Goal: Information Seeking & Learning: Learn about a topic

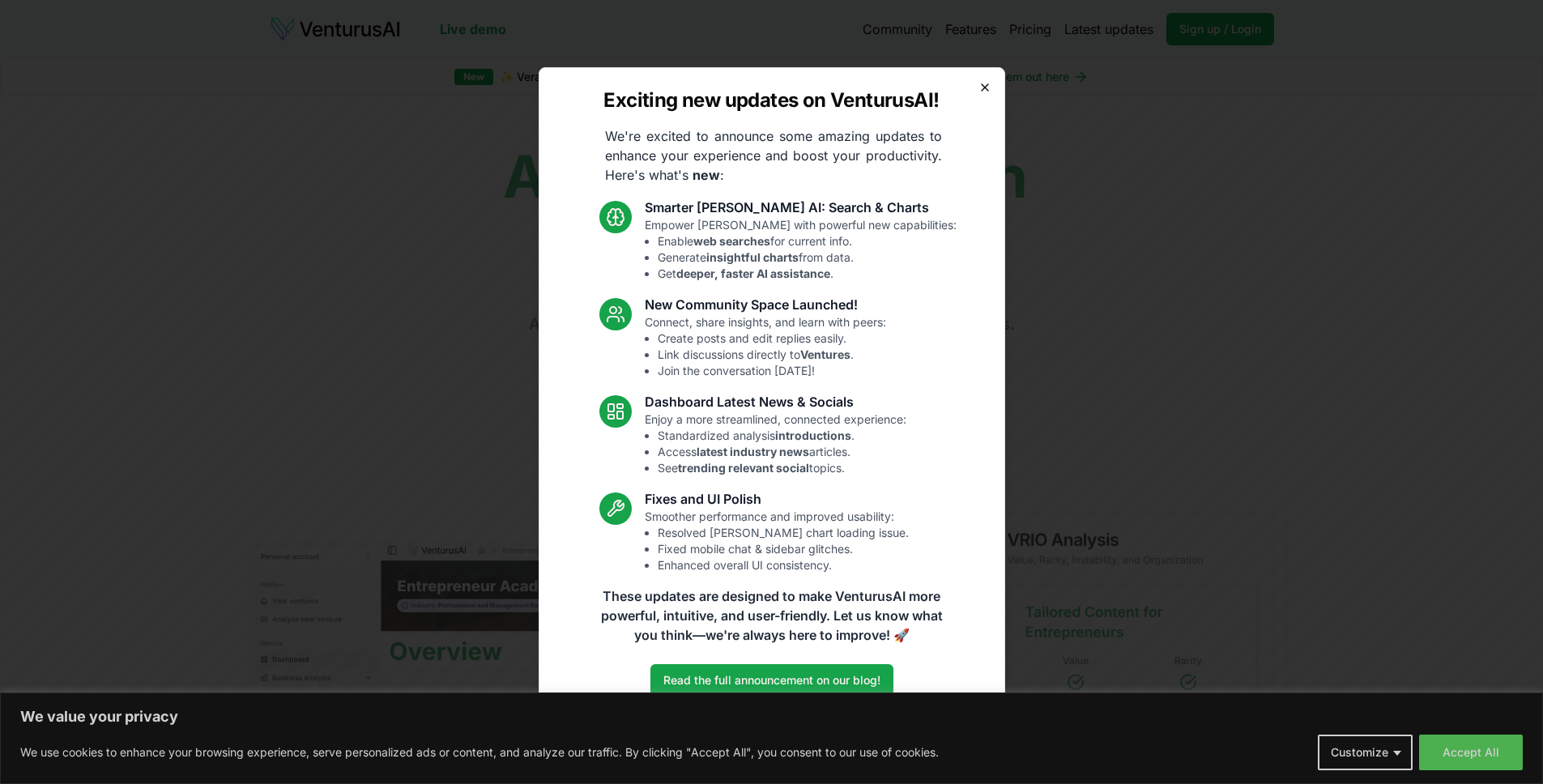
click at [985, 85] on icon "button" at bounding box center [985, 87] width 13 height 13
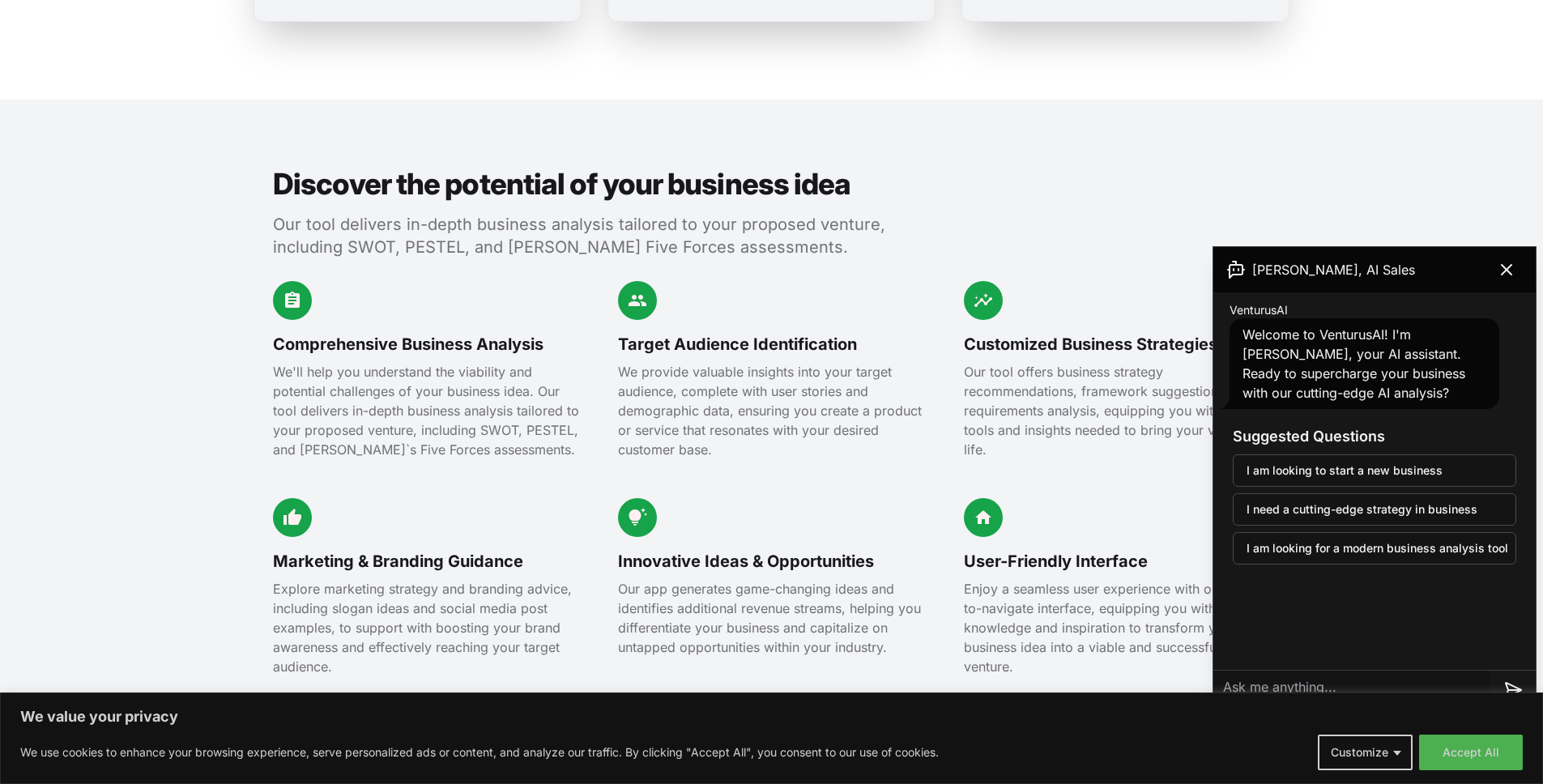
scroll to position [1641, 0]
click at [1516, 276] on icon at bounding box center [1507, 269] width 19 height 19
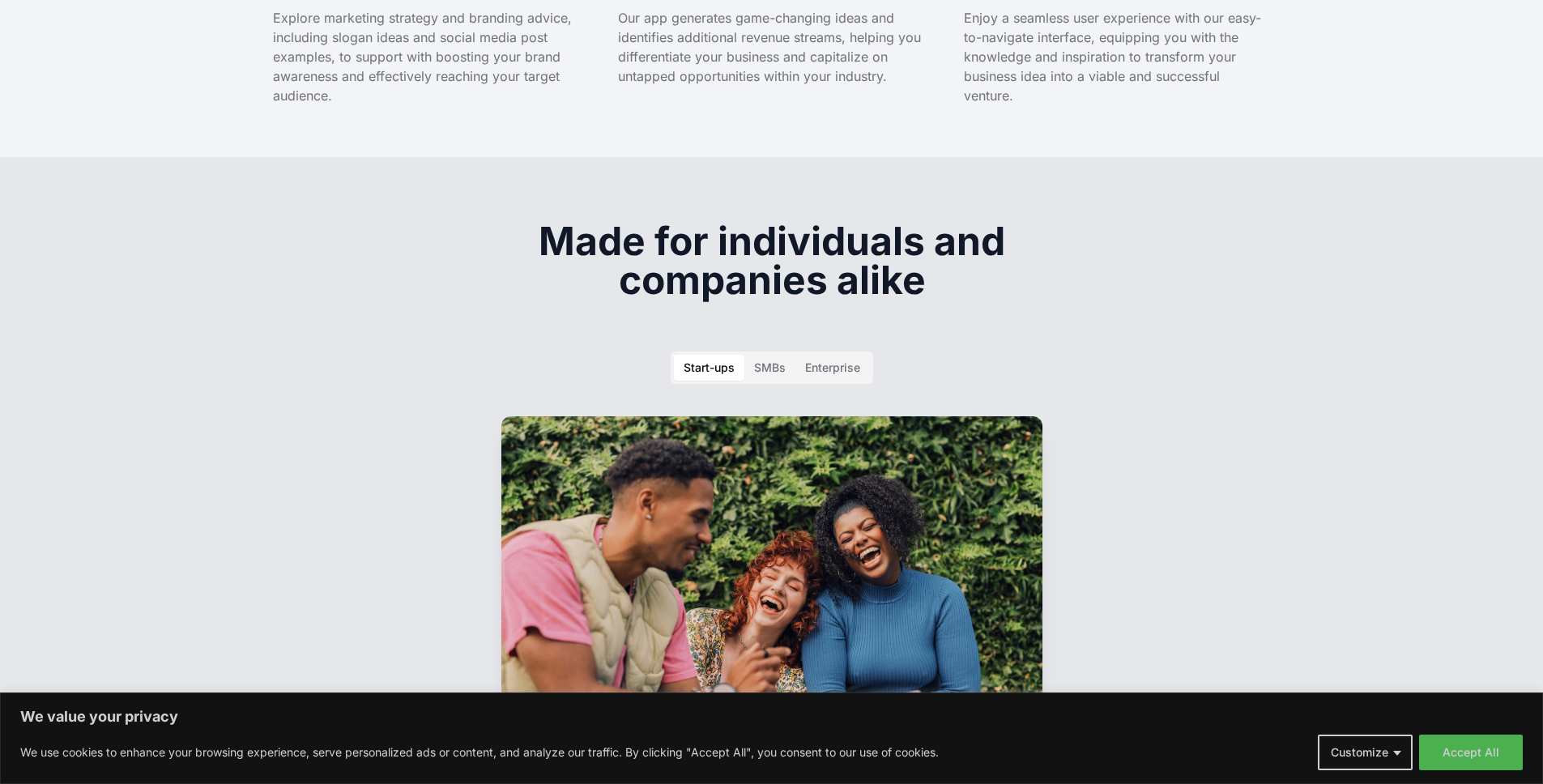
scroll to position [2212, 0]
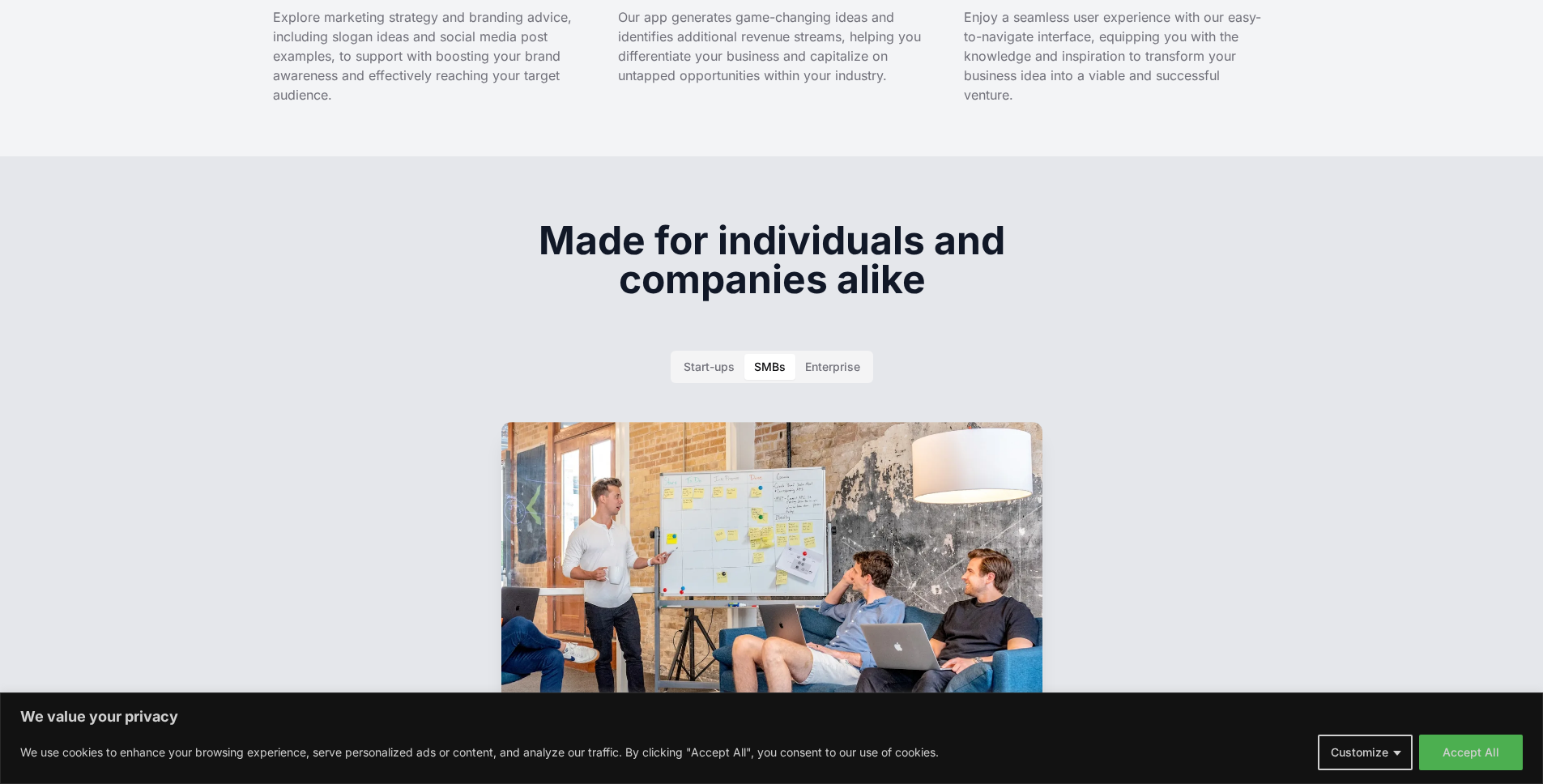
click at [783, 359] on div "SMBs" at bounding box center [770, 367] width 31 height 17
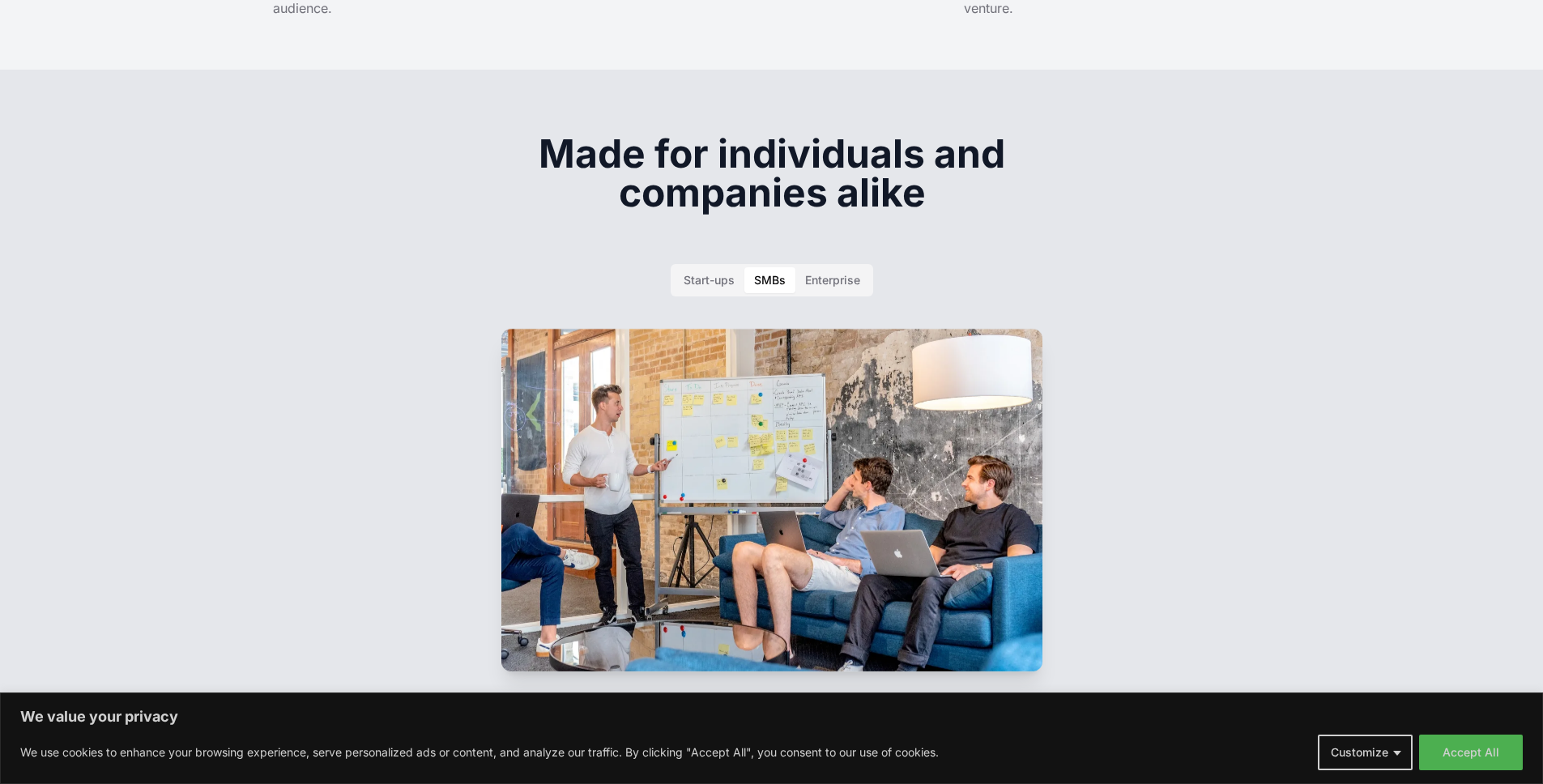
scroll to position [2301, 0]
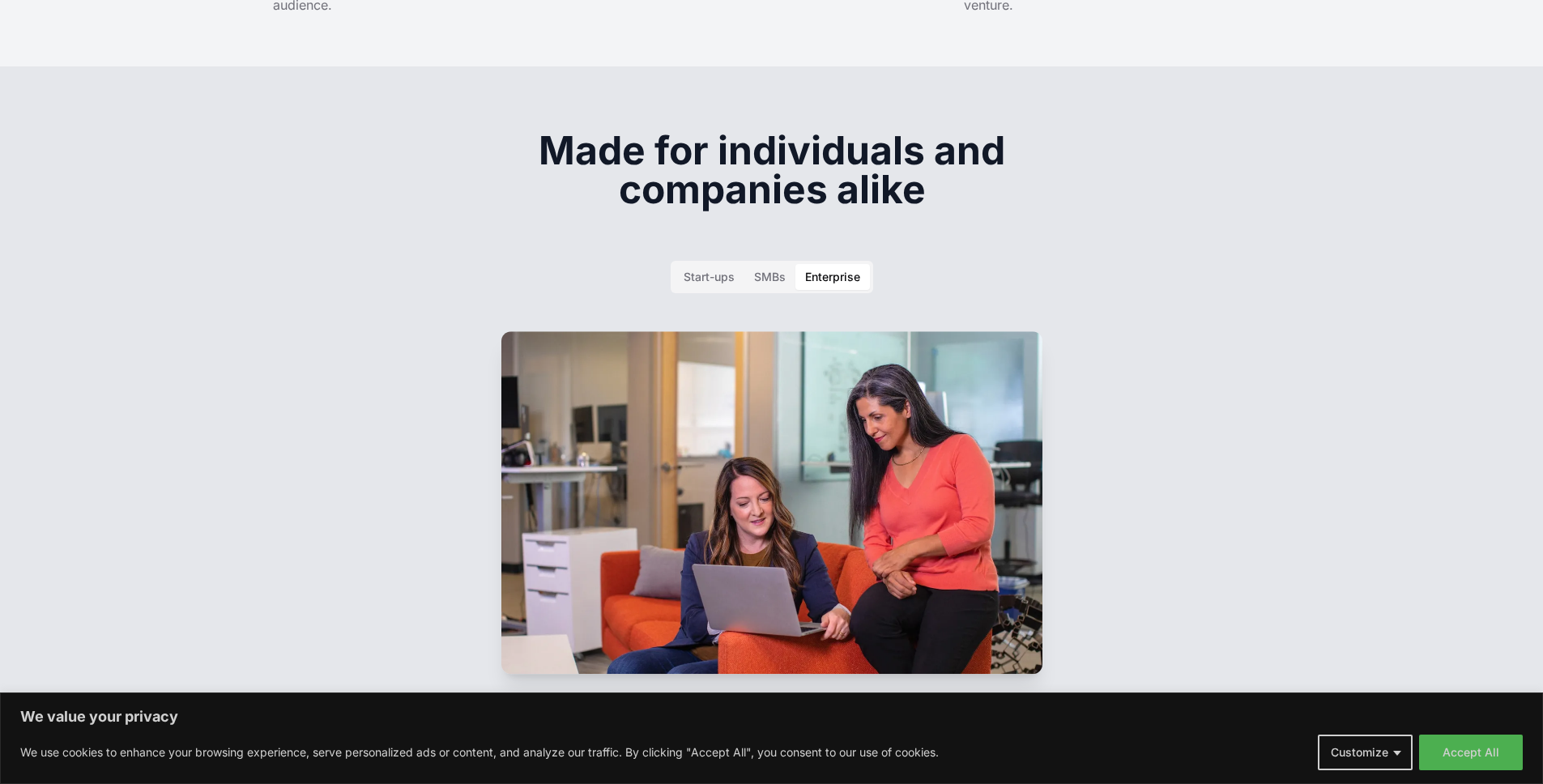
click at [839, 268] on div "Enterprise" at bounding box center [833, 276] width 55 height 17
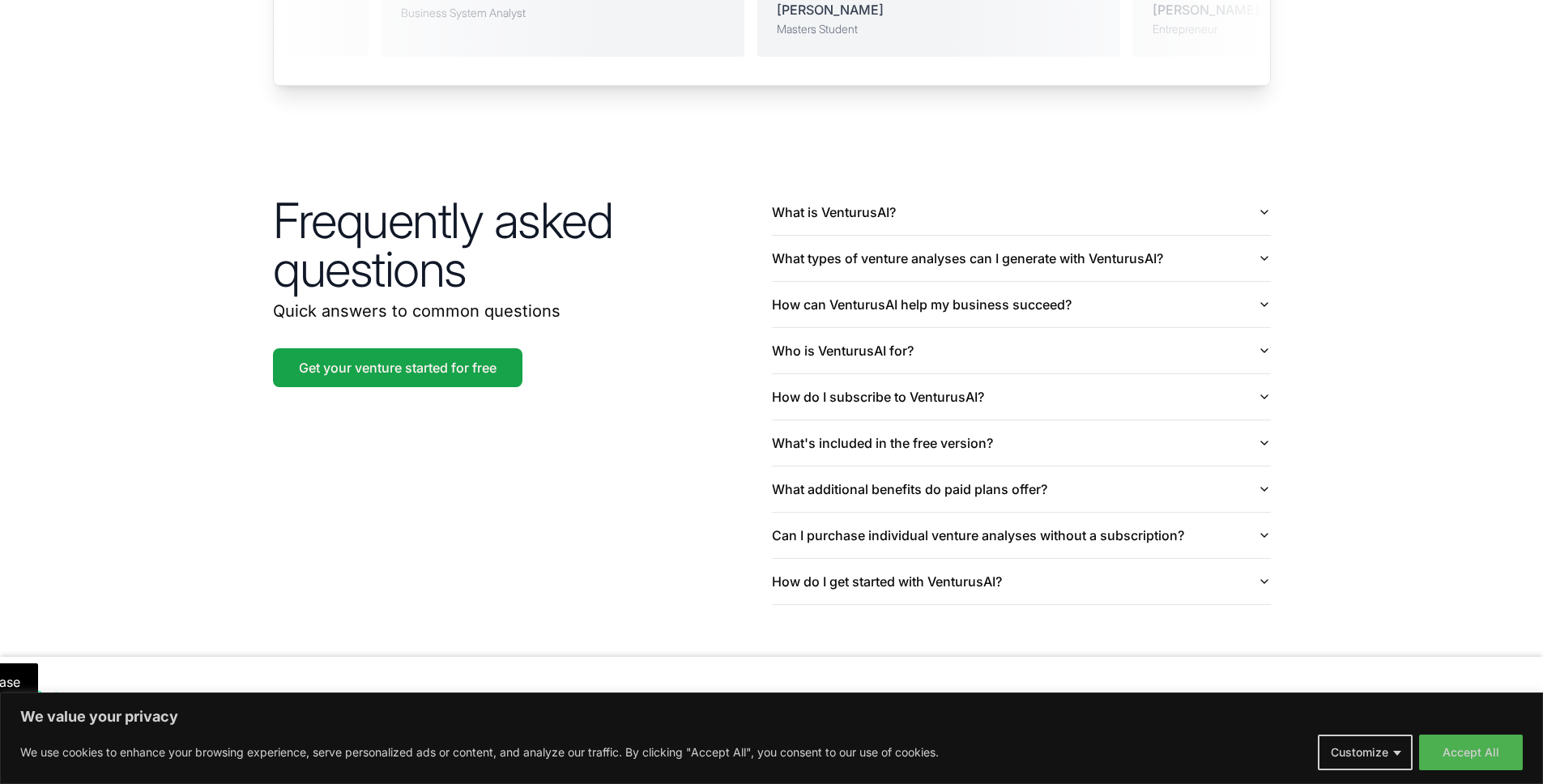
scroll to position [3718, 0]
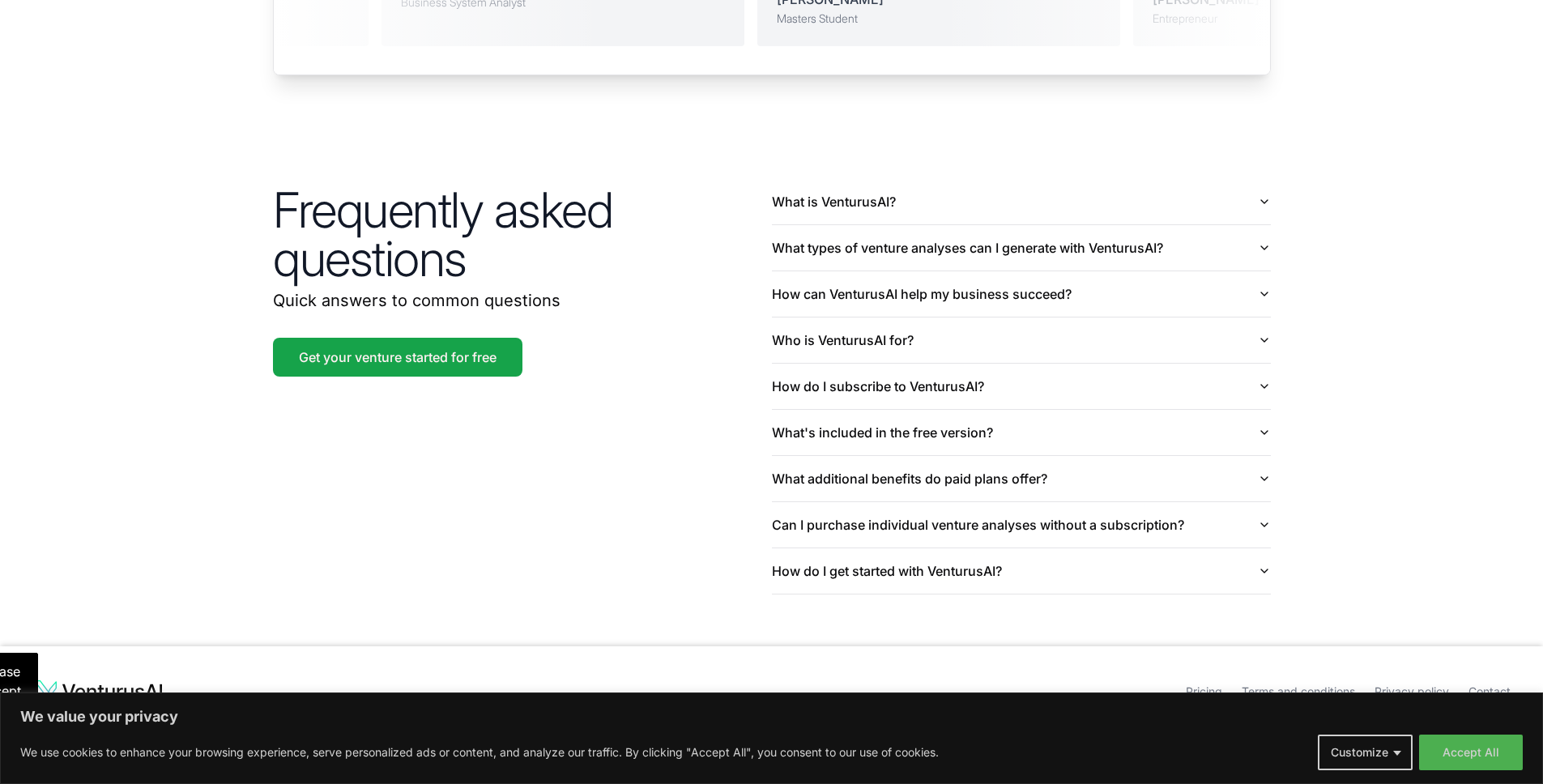
click at [1198, 685] on link "Pricing" at bounding box center [1203, 692] width 36 height 14
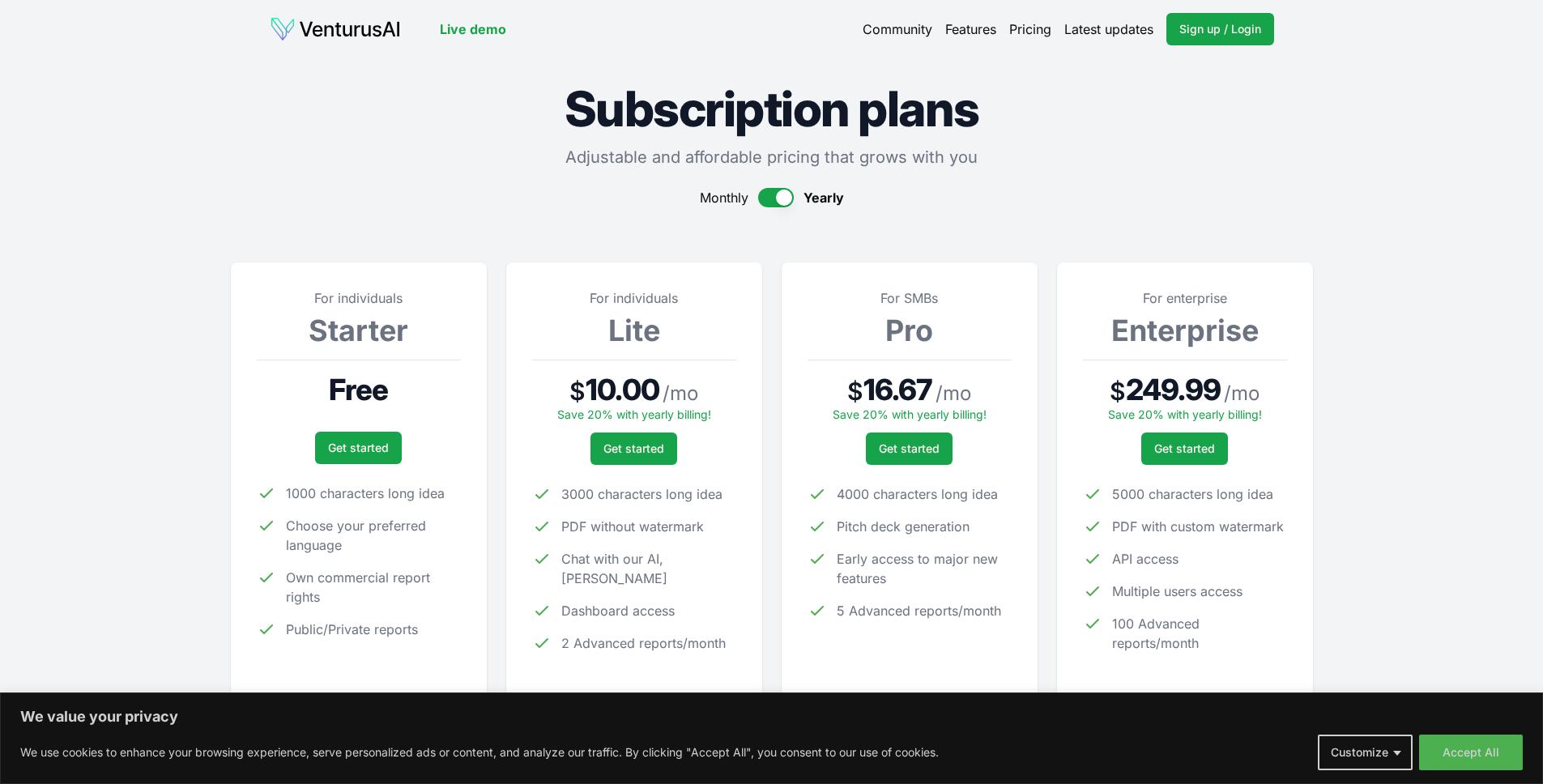
click at [975, 33] on link "Features" at bounding box center [971, 29] width 51 height 19
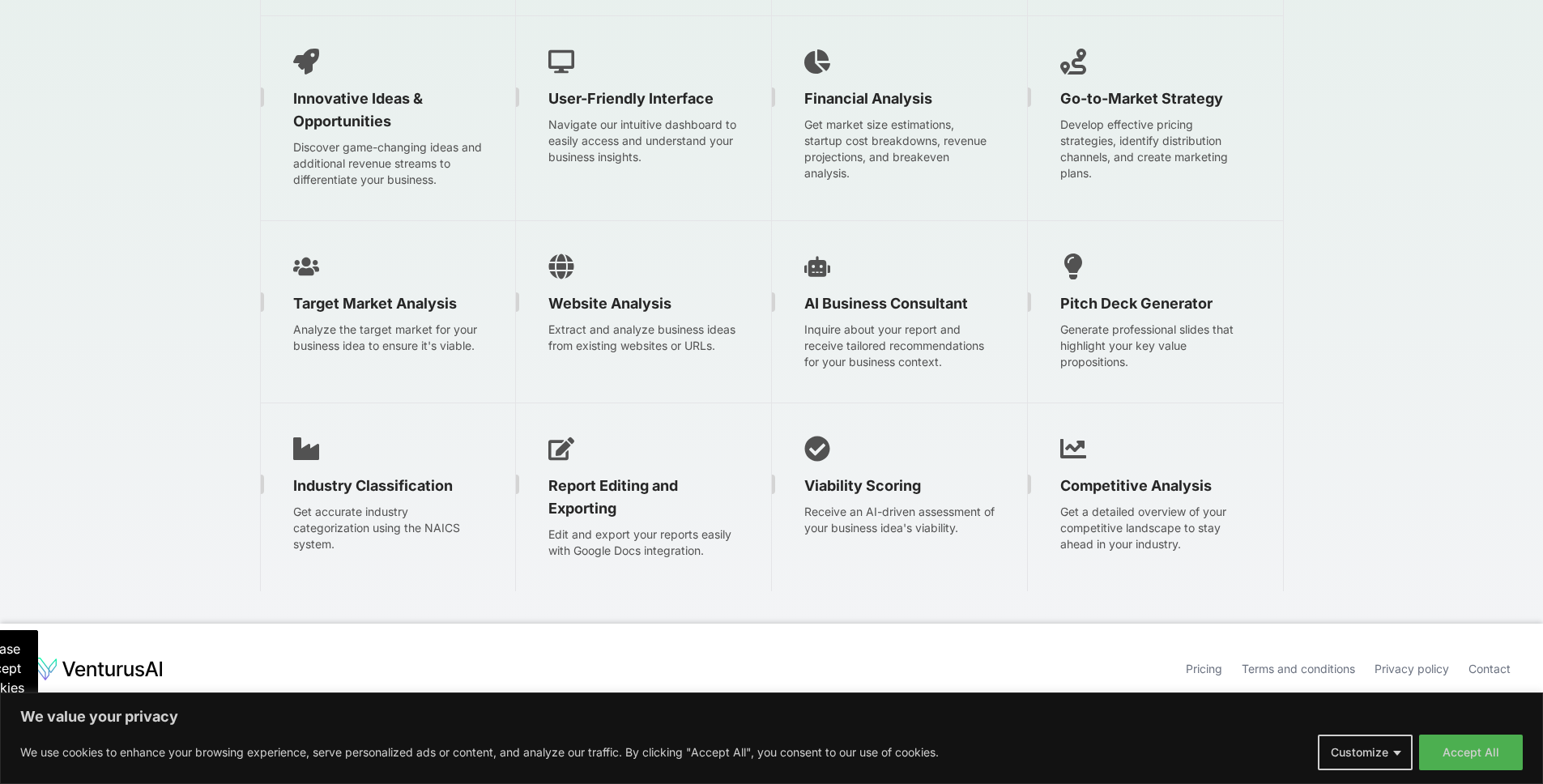
scroll to position [2608, 0]
